Goal: Task Accomplishment & Management: Use online tool/utility

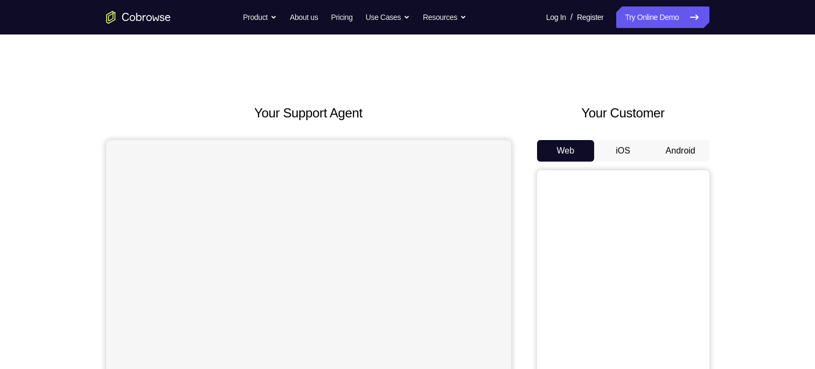
scroll to position [92, 0]
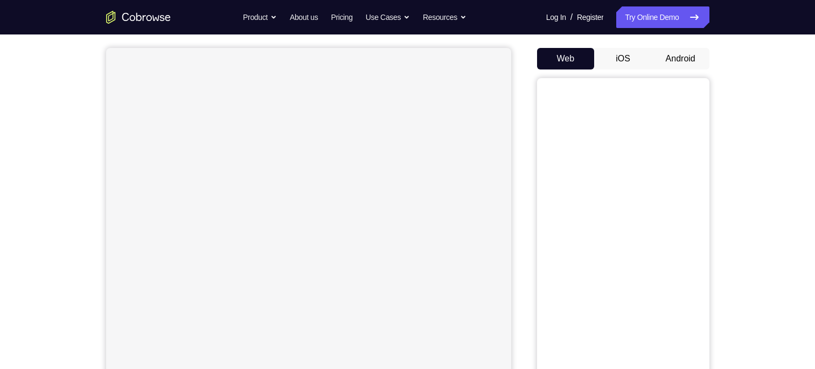
click at [679, 69] on div "Web iOS Android" at bounding box center [623, 228] width 172 height 361
click at [689, 64] on button "Android" at bounding box center [680, 59] width 58 height 22
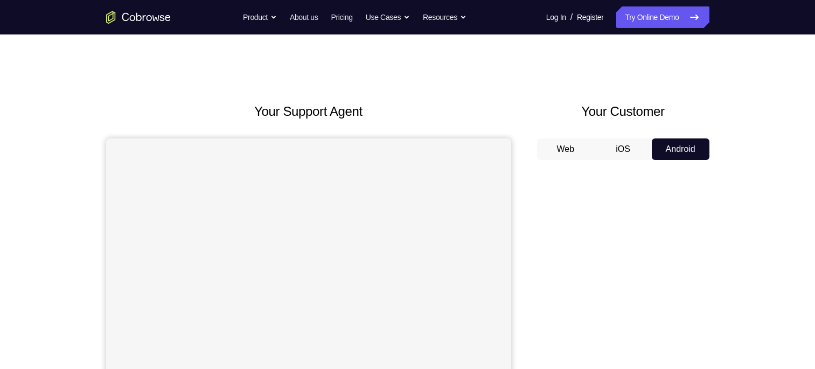
scroll to position [0, 0]
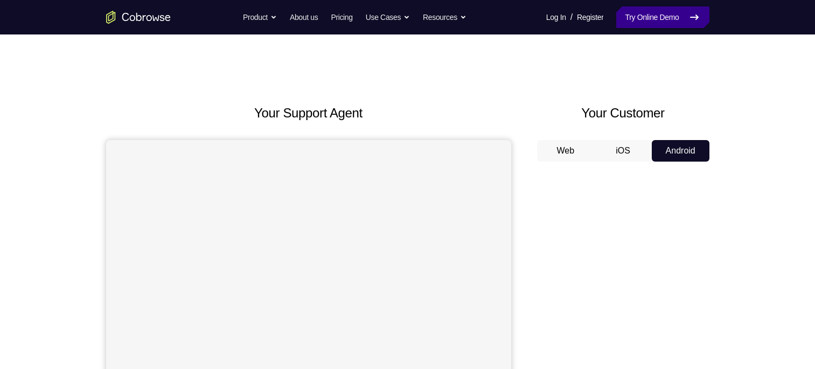
click at [657, 24] on link "Try Online Demo" at bounding box center [662, 17] width 93 height 22
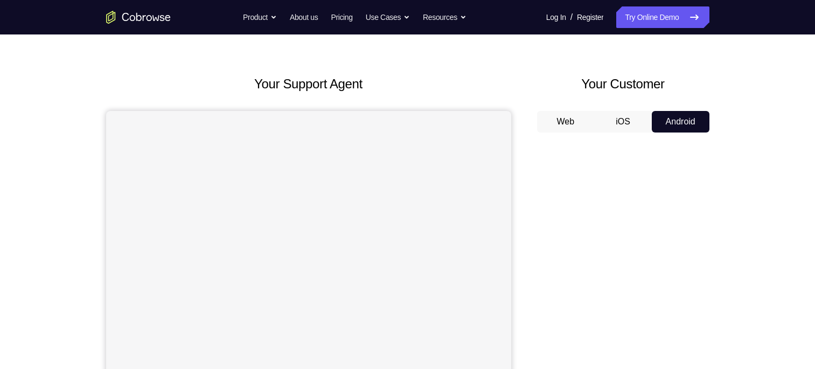
click at [692, 127] on button "Android" at bounding box center [680, 122] width 58 height 22
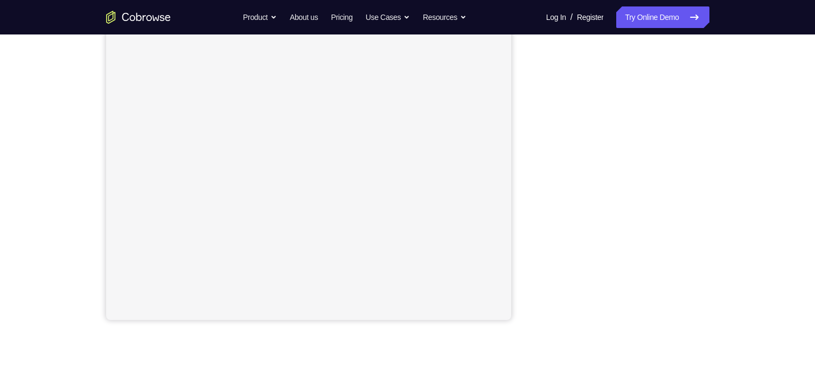
scroll to position [181, 0]
